Goal: Task Accomplishment & Management: Manage account settings

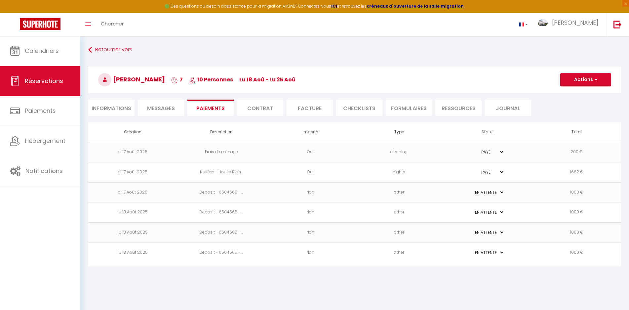
select select "0"
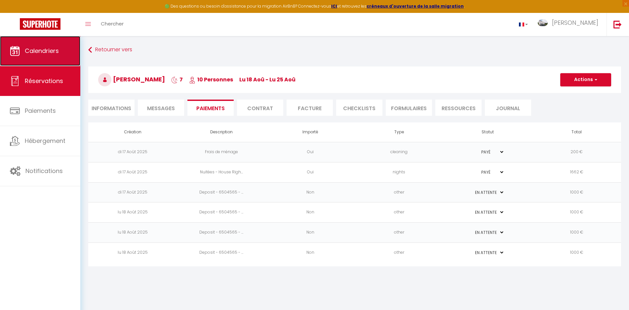
click at [34, 50] on span "Calendriers" at bounding box center [42, 51] width 34 height 8
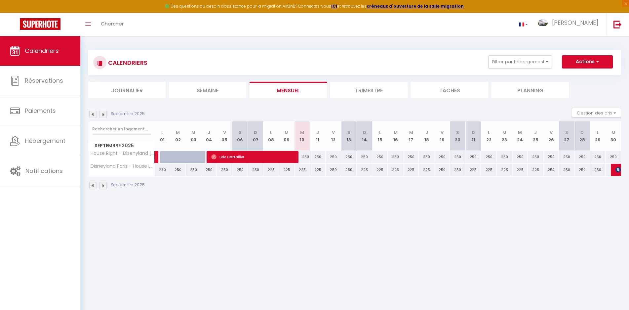
click at [93, 114] on img at bounding box center [92, 114] width 7 height 7
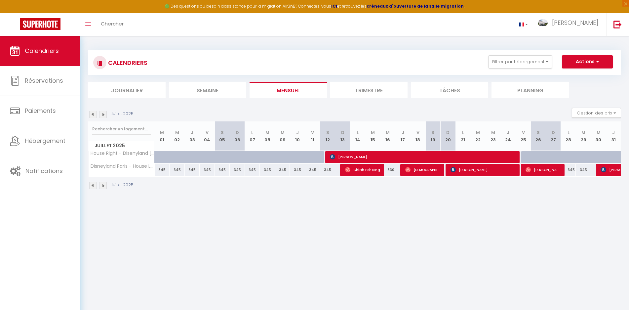
click at [103, 115] on img at bounding box center [103, 114] width 7 height 7
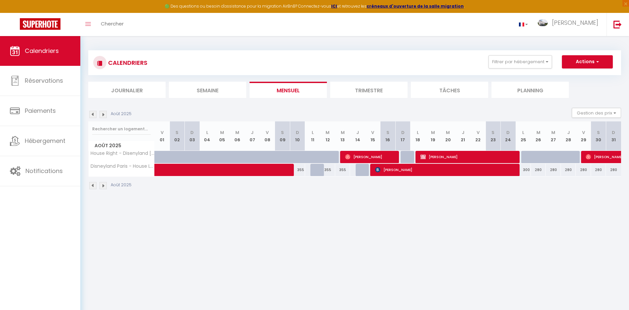
click at [103, 115] on img at bounding box center [103, 114] width 7 height 7
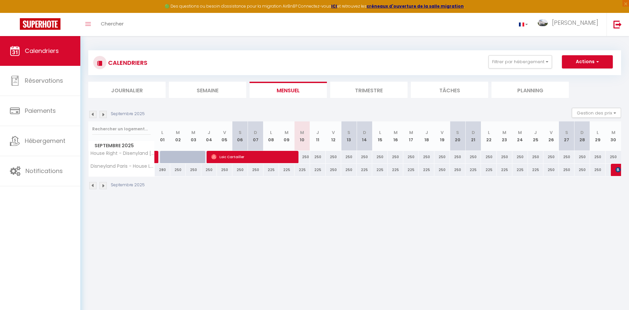
click at [104, 115] on img at bounding box center [103, 114] width 7 height 7
